Goal: Transaction & Acquisition: Obtain resource

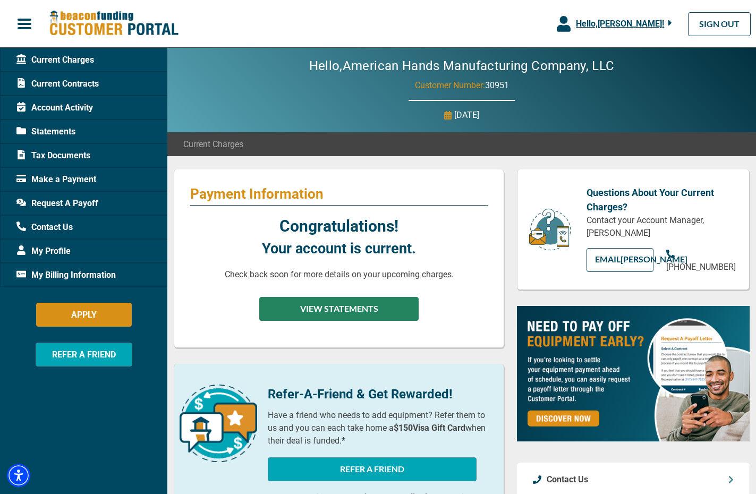
click at [371, 307] on button "VIEW STATEMENTS" at bounding box center [338, 309] width 159 height 24
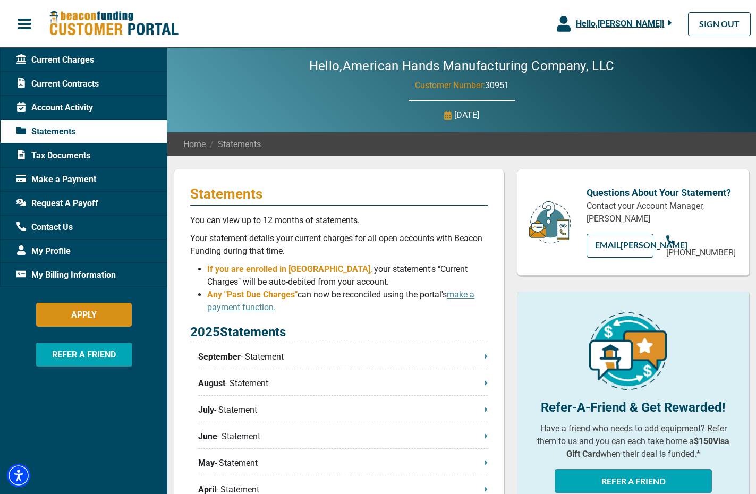
click at [108, 60] on div "Current Charges" at bounding box center [83, 60] width 167 height 24
click at [54, 57] on span "Current Charges" at bounding box center [55, 60] width 78 height 13
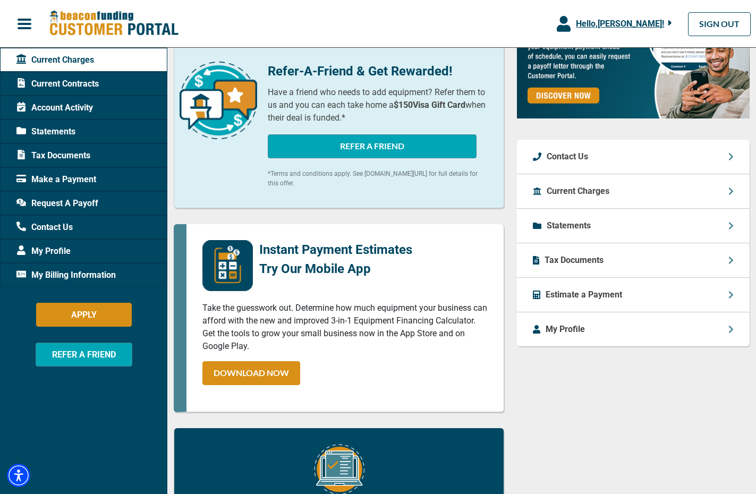
scroll to position [324, 0]
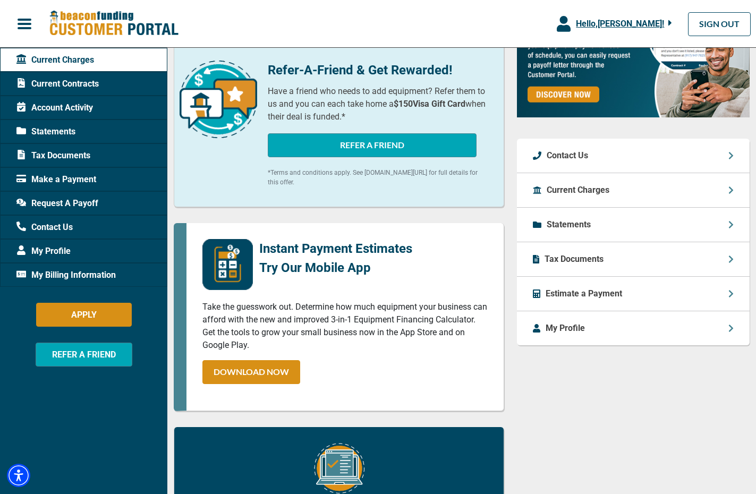
click at [603, 196] on p "Current Charges" at bounding box center [577, 190] width 63 height 13
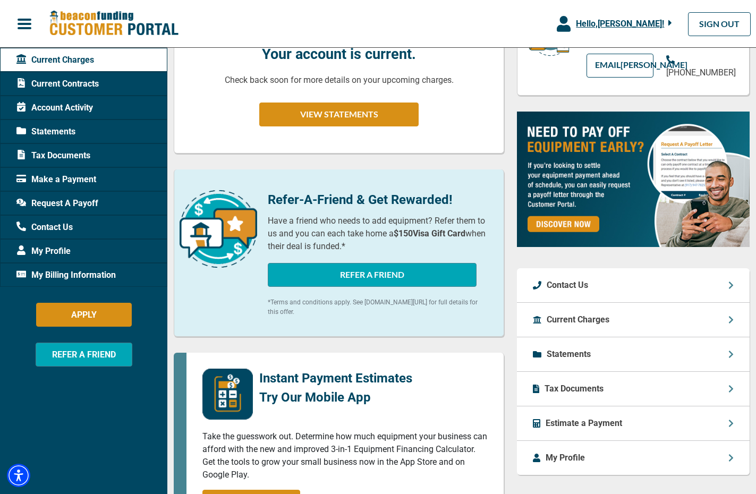
scroll to position [209, 0]
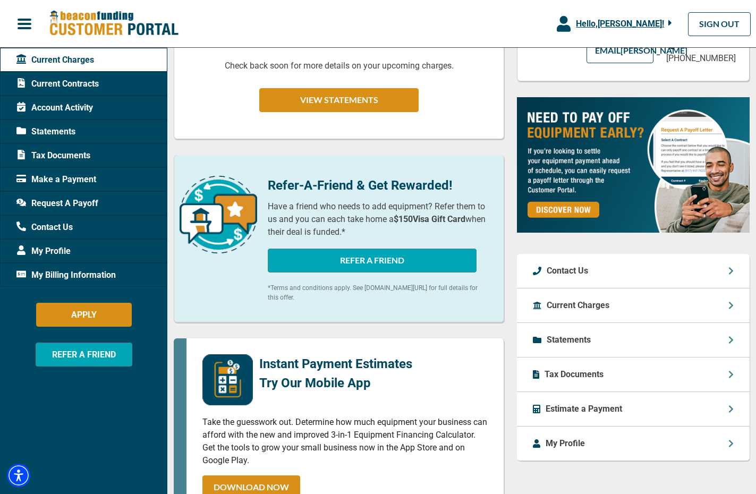
click at [731, 310] on icon at bounding box center [730, 305] width 5 height 8
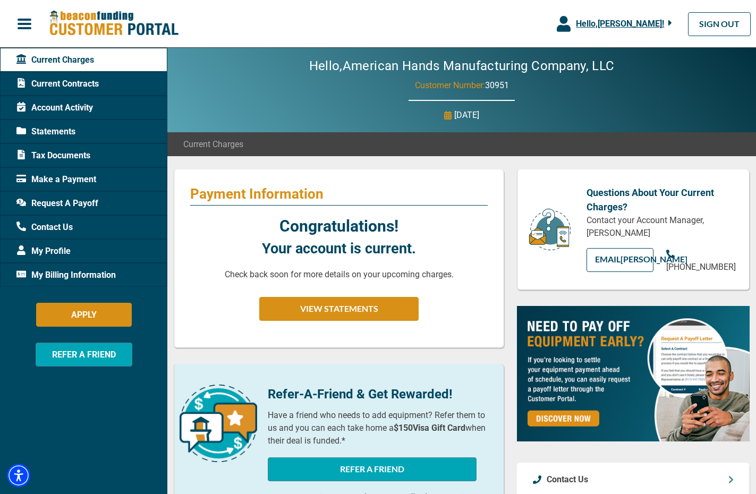
scroll to position [0, 0]
click at [52, 110] on span "Account Activity" at bounding box center [54, 107] width 76 height 13
click at [42, 105] on span "Account Activity" at bounding box center [54, 107] width 76 height 13
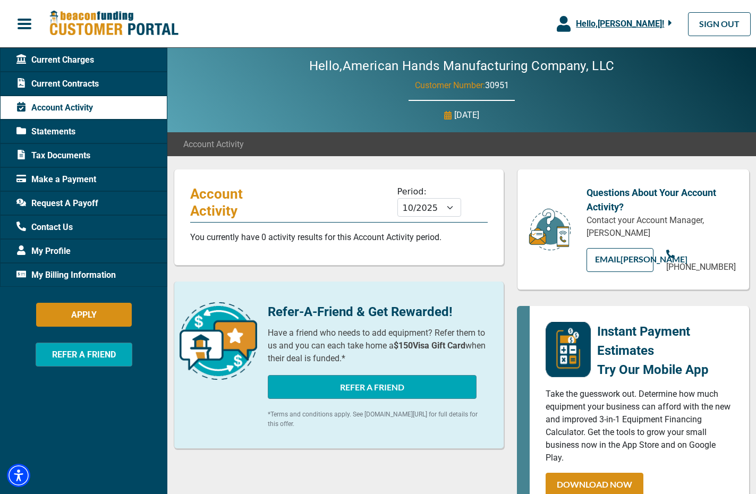
click at [63, 204] on span "Request A Payoff" at bounding box center [57, 203] width 82 height 13
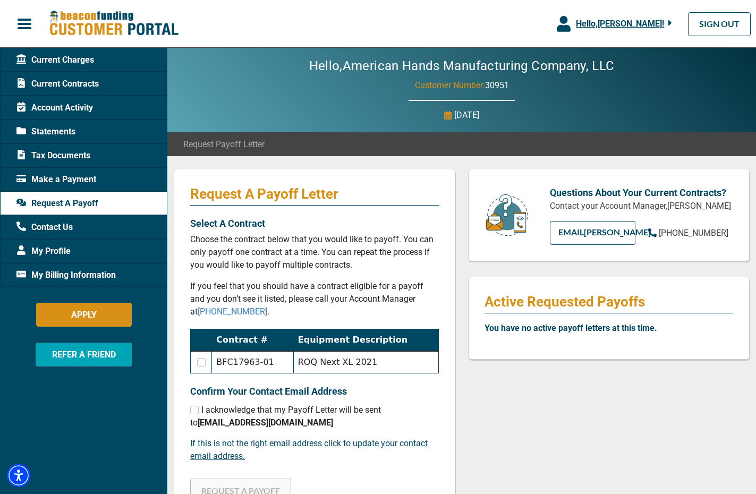
click at [25, 81] on icon at bounding box center [21, 83] width 10 height 10
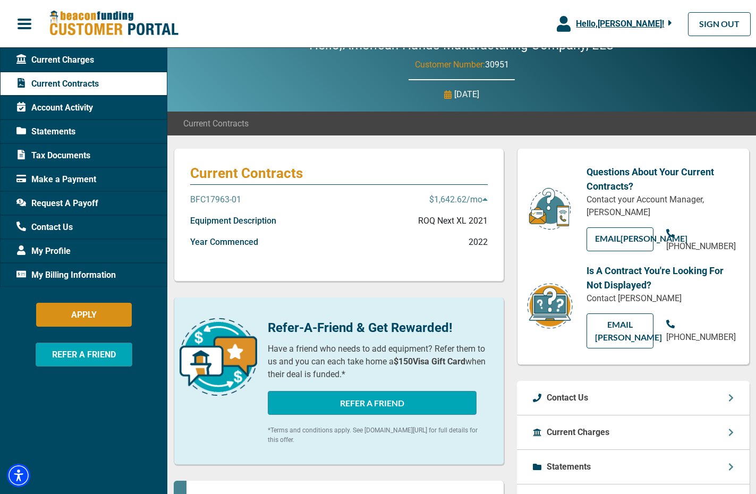
scroll to position [22, 0]
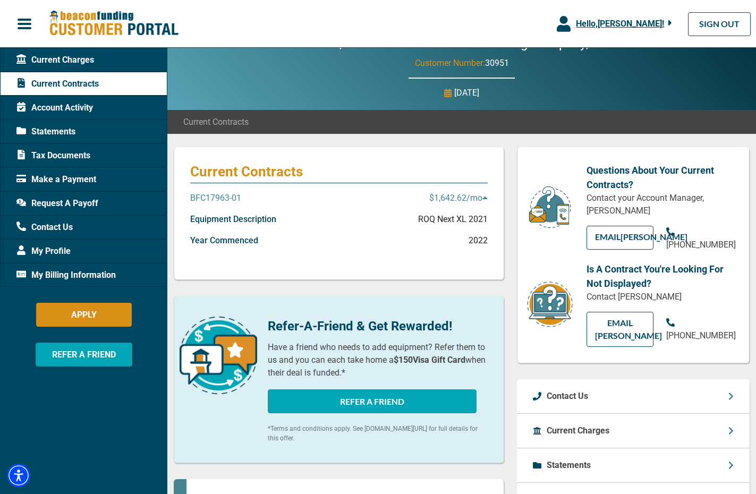
click at [477, 198] on p "$1,642.62 /mo" at bounding box center [458, 198] width 58 height 13
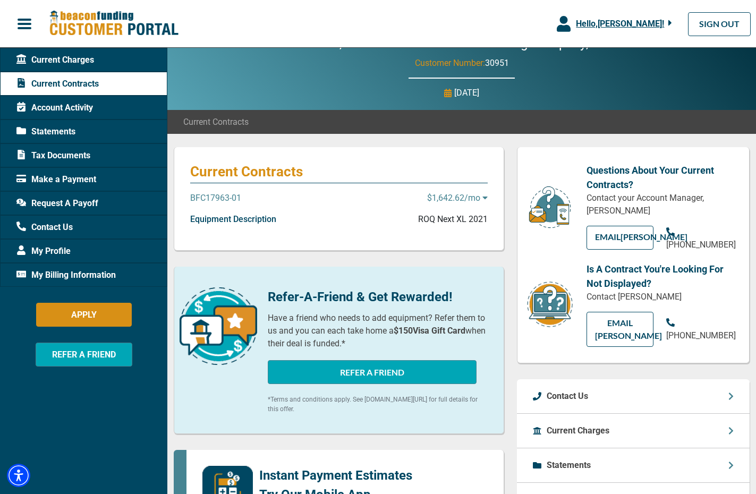
click at [477, 198] on p "$1,642.62 /mo" at bounding box center [457, 198] width 61 height 13
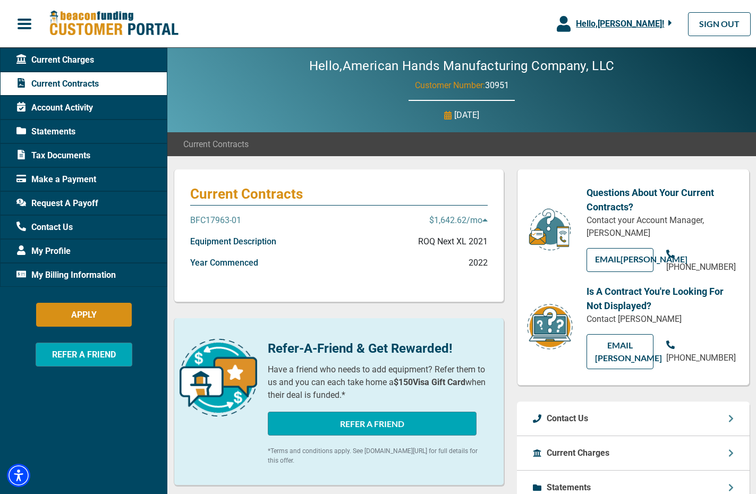
scroll to position [0, 0]
click at [38, 204] on span "Request A Payoff" at bounding box center [57, 203] width 82 height 13
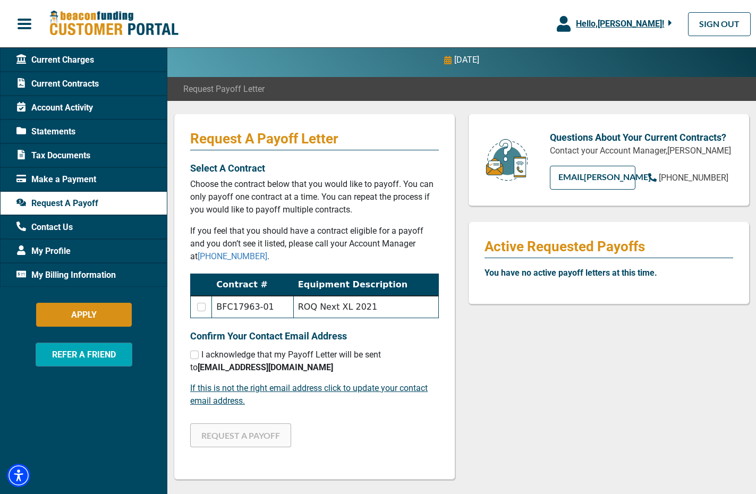
scroll to position [59, 0]
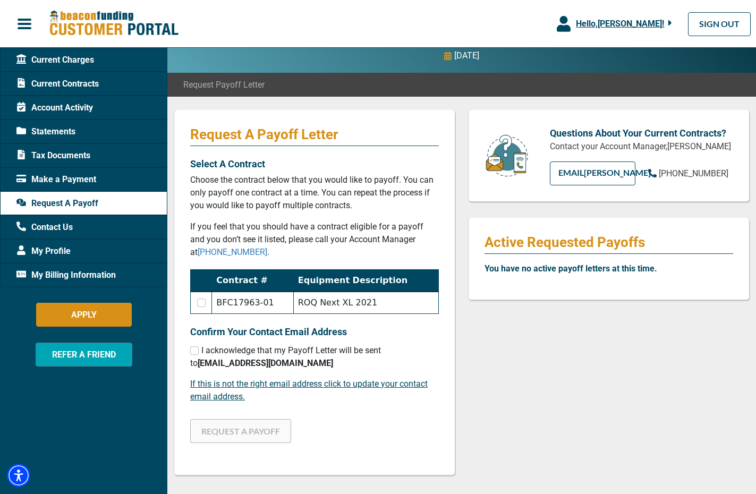
click at [35, 130] on span "Statements" at bounding box center [45, 131] width 59 height 13
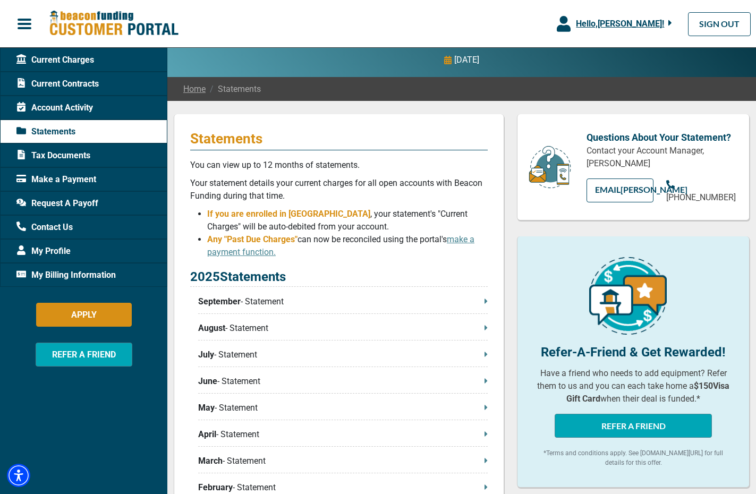
scroll to position [57, 0]
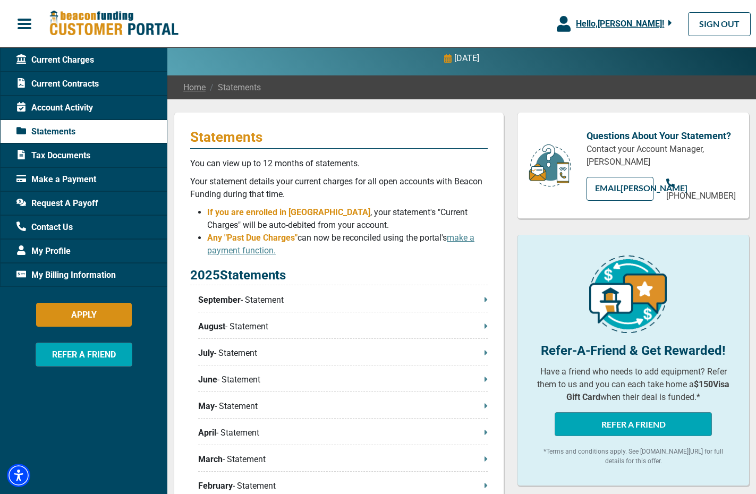
click at [259, 297] on p "September - Statement" at bounding box center [342, 300] width 289 height 13
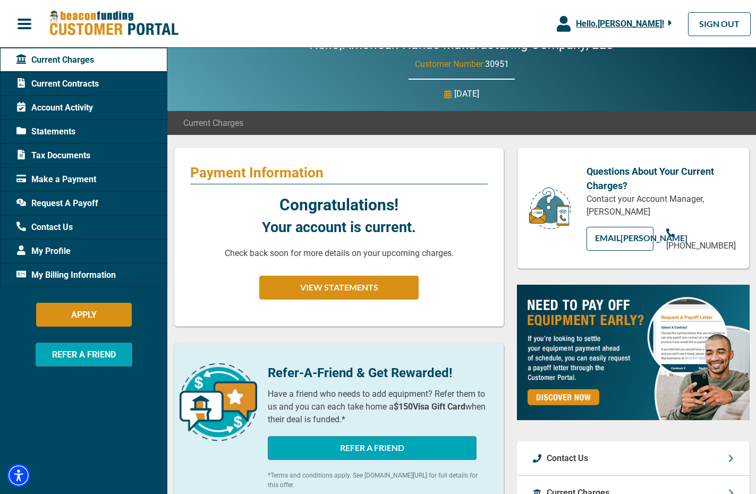
scroll to position [23, 0]
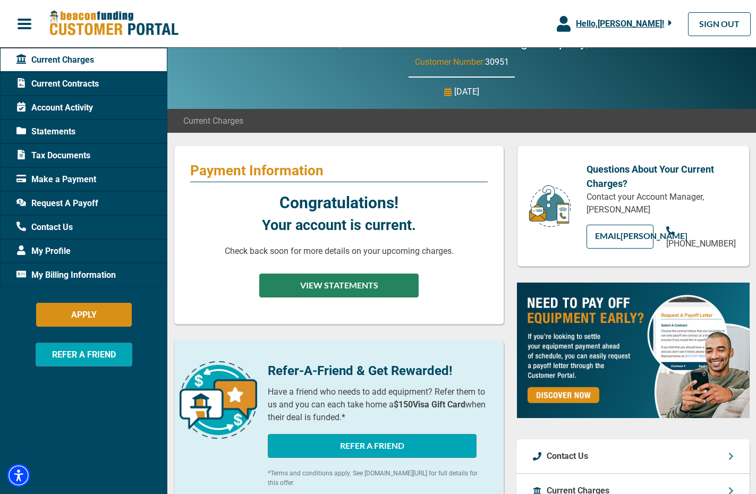
click at [334, 286] on button "VIEW STATEMENTS" at bounding box center [338, 285] width 159 height 24
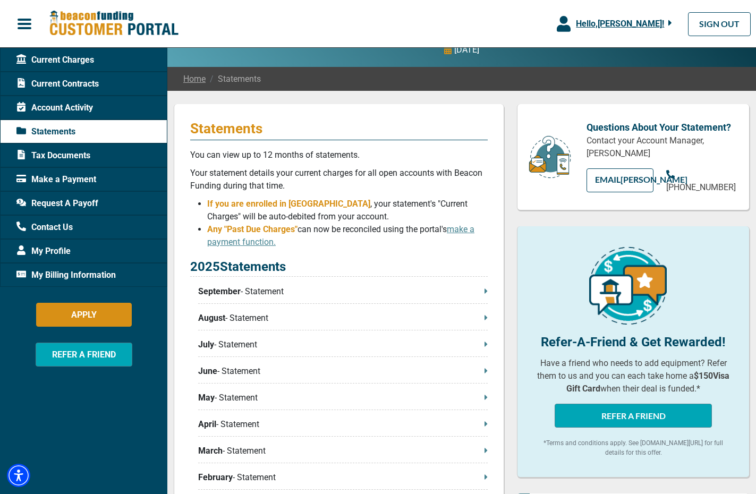
scroll to position [63, 0]
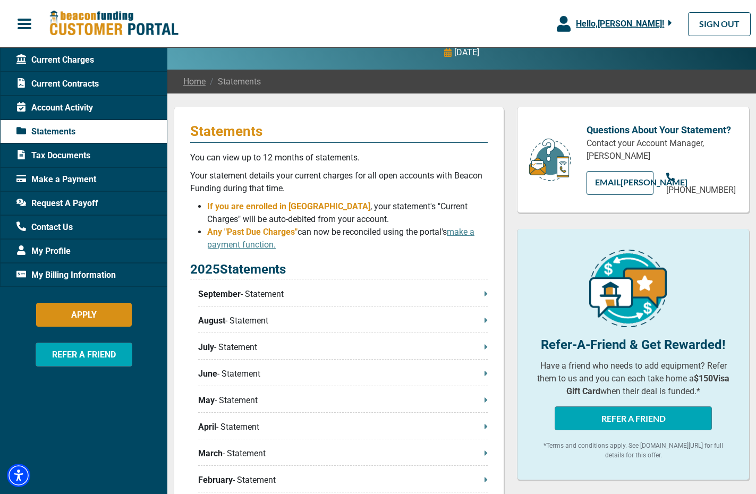
click at [55, 204] on span "Request A Payoff" at bounding box center [57, 203] width 82 height 13
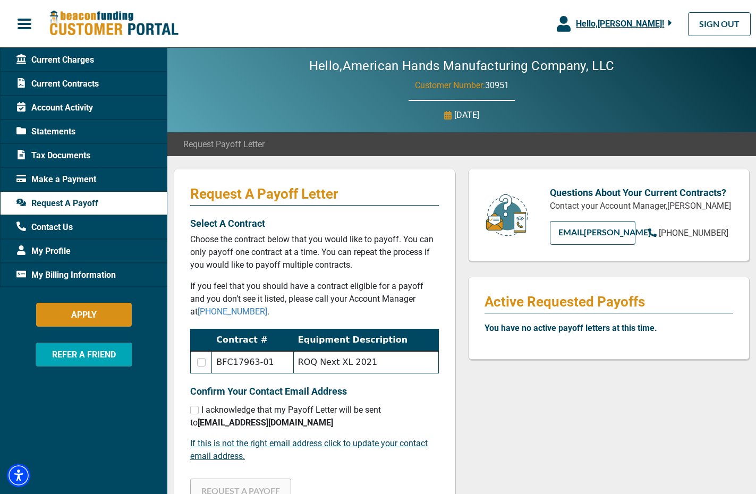
click at [198, 361] on input "checkbox" at bounding box center [201, 362] width 8 height 8
checkbox input "true"
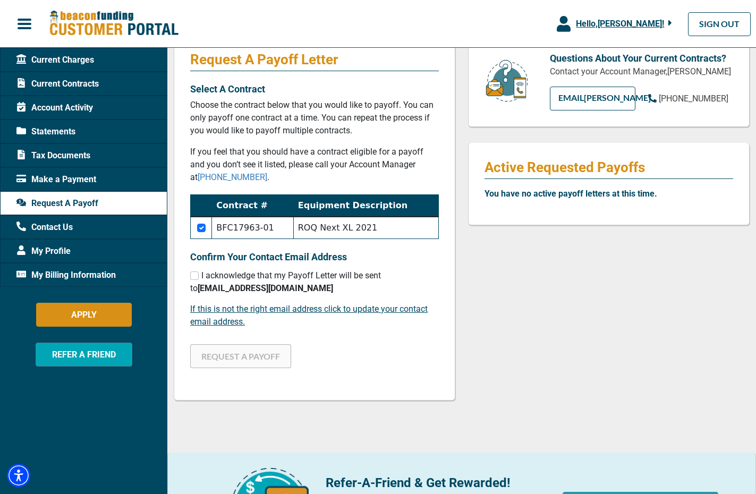
scroll to position [139, 0]
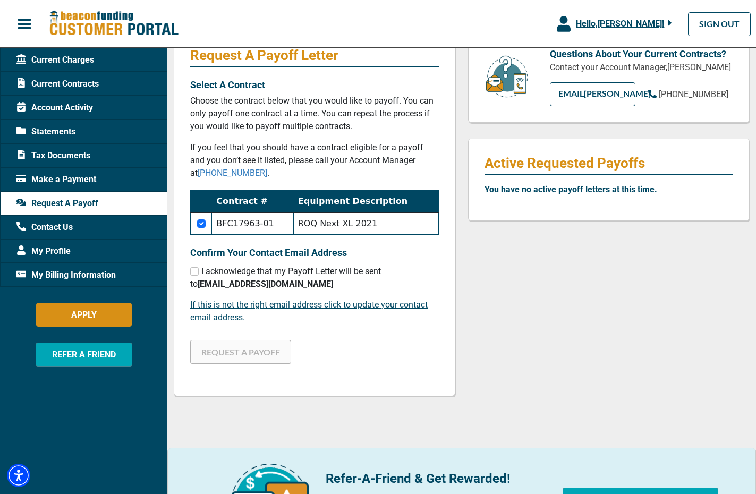
click at [190, 273] on input "checkbox" at bounding box center [194, 271] width 8 height 8
checkbox input "true"
click at [269, 354] on button "REQUEST A PAYOFF" at bounding box center [240, 352] width 101 height 24
